Goal: Information Seeking & Learning: Check status

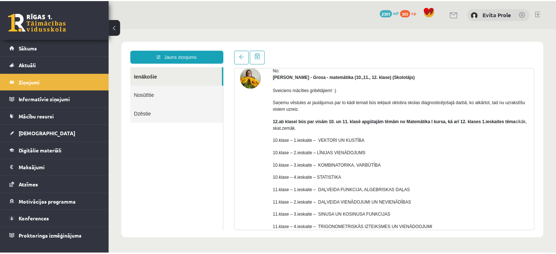
scroll to position [28, 0]
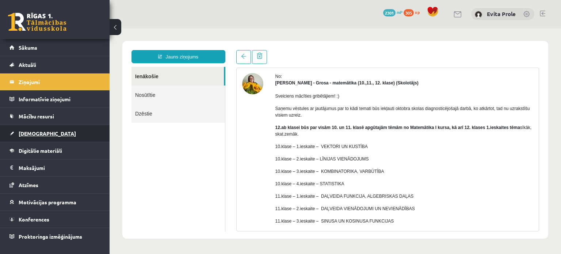
click at [38, 130] on span "[DEMOGRAPHIC_DATA]" at bounding box center [47, 133] width 57 height 7
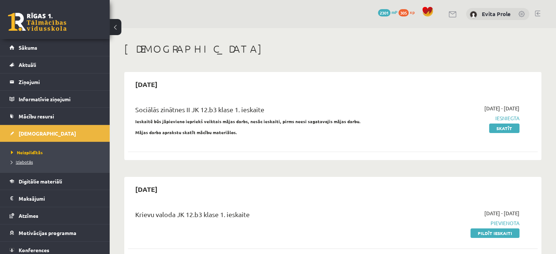
click at [28, 159] on span "Izlabotās" at bounding box center [22, 162] width 22 height 6
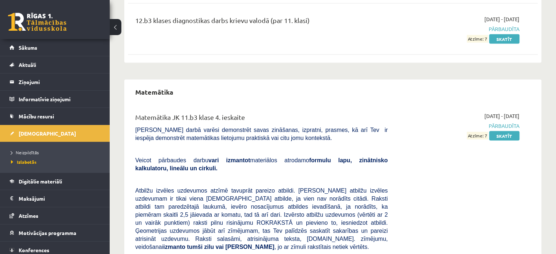
scroll to position [1508, 0]
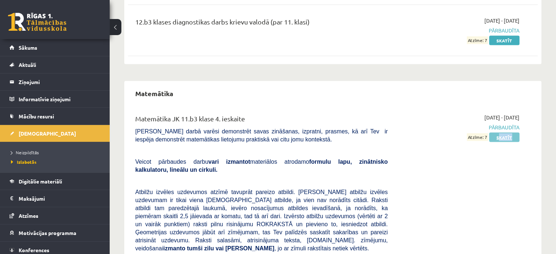
click at [499, 114] on div "2025-04-16 - 2025-04-30 Pārbaudīta Atzīme: 7 Skatīt" at bounding box center [458, 249] width 131 height 271
click at [499, 133] on link "Skatīt" at bounding box center [504, 137] width 30 height 9
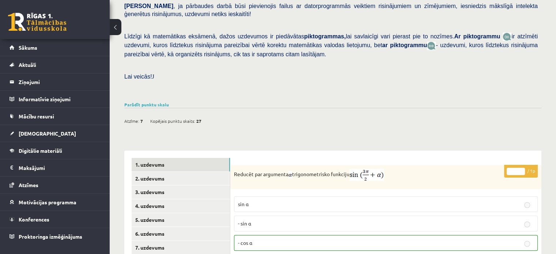
scroll to position [164, 0]
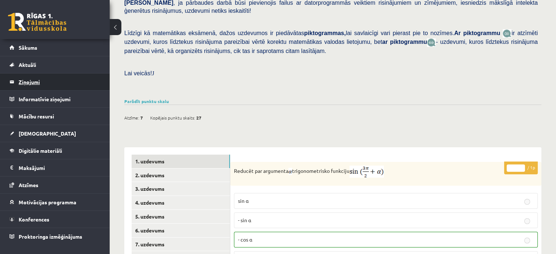
click at [31, 84] on legend "Ziņojumi 0" at bounding box center [60, 81] width 82 height 17
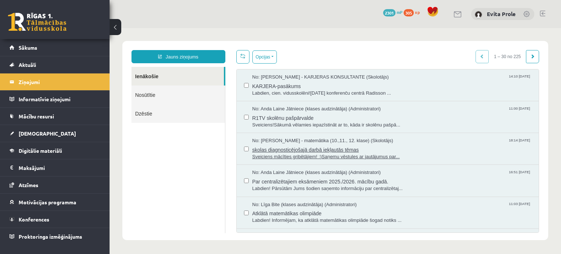
click at [302, 150] on span "skolas diagnosticējošajā darbā iekļautās tēmas" at bounding box center [391, 148] width 279 height 9
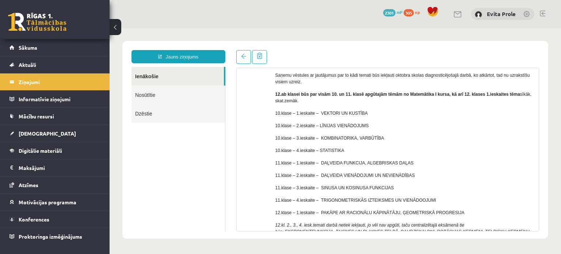
scroll to position [61, 0]
